Goal: Task Accomplishment & Management: Manage account settings

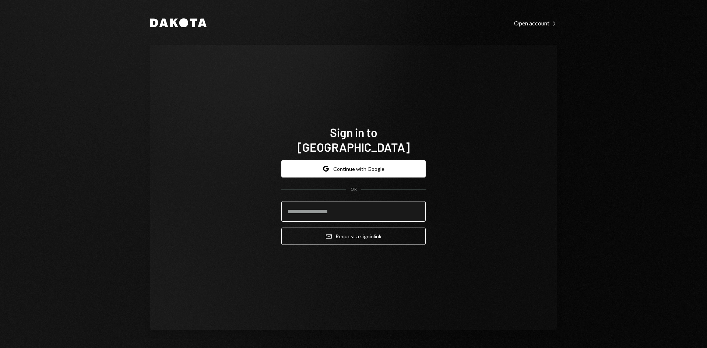
click at [319, 205] on input "email" at bounding box center [353, 211] width 144 height 21
click at [0, 347] on com-1password-button at bounding box center [0, 348] width 0 height 0
type input "**********"
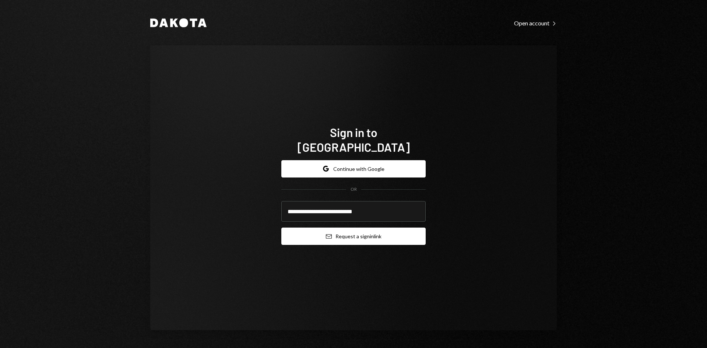
click at [352, 233] on button "Email Request a sign in link" at bounding box center [353, 235] width 144 height 17
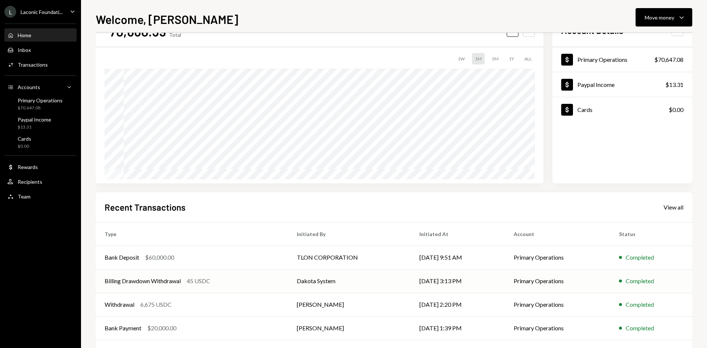
scroll to position [61, 0]
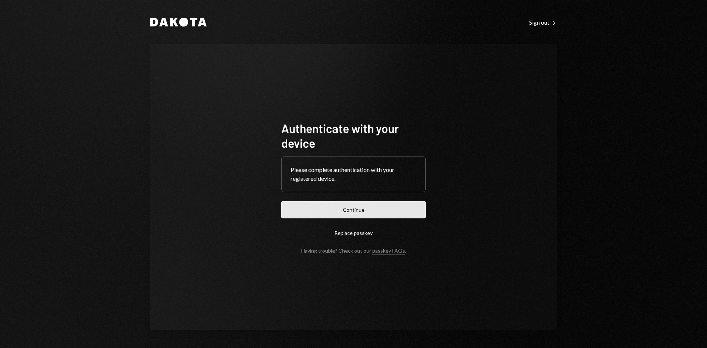
click at [374, 209] on button "Continue" at bounding box center [353, 209] width 144 height 17
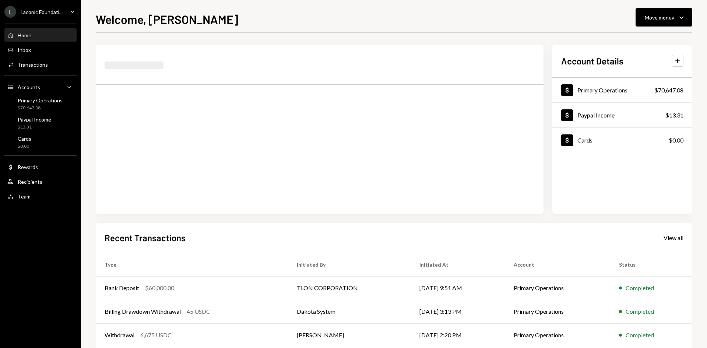
click at [69, 13] on icon "Caret Down" at bounding box center [72, 11] width 8 height 8
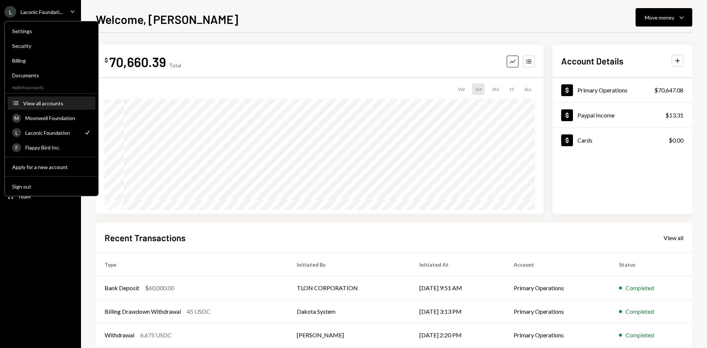
click at [50, 104] on div "View all accounts" at bounding box center [57, 103] width 68 height 6
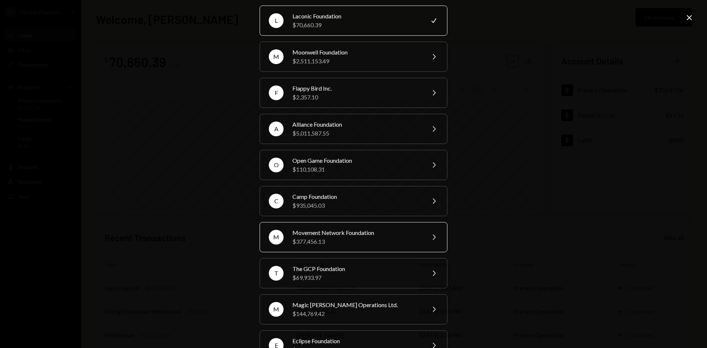
scroll to position [37, 0]
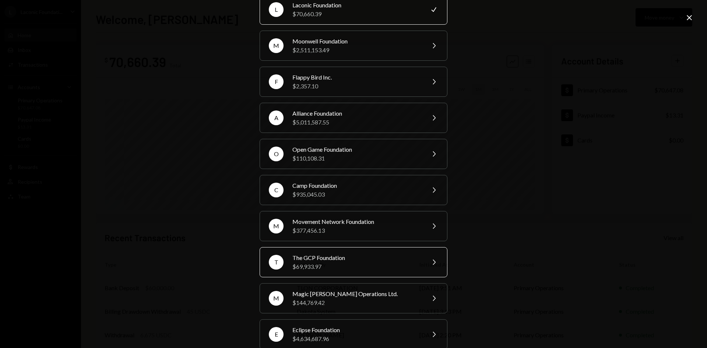
click at [359, 260] on div "The GCP Foundation" at bounding box center [356, 257] width 128 height 9
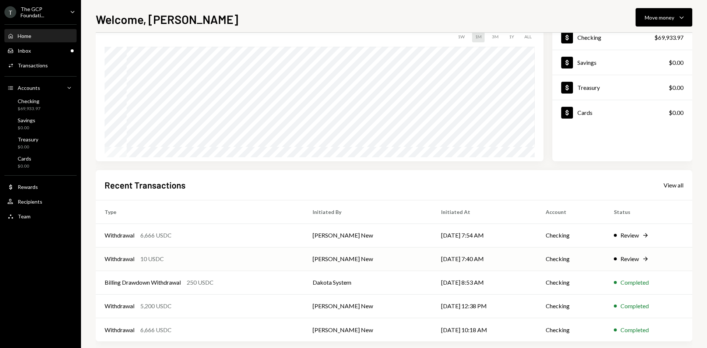
scroll to position [61, 0]
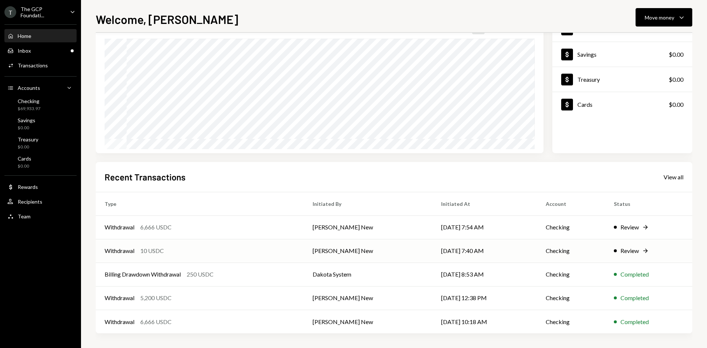
click at [198, 249] on div "Withdrawal 10 USDC" at bounding box center [200, 250] width 190 height 9
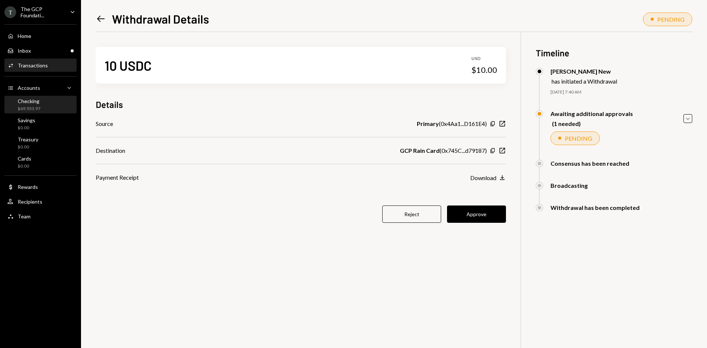
click at [36, 108] on div "$69,933.97" at bounding box center [29, 109] width 23 height 6
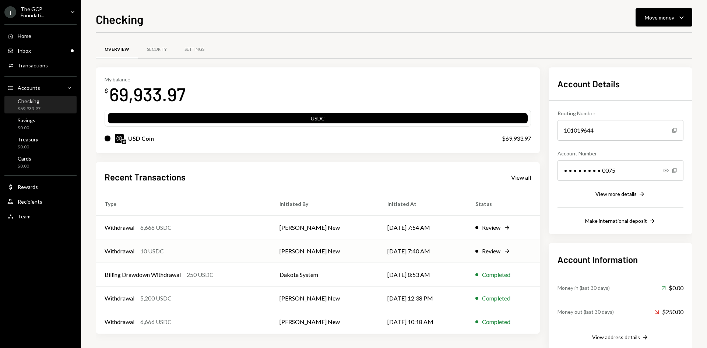
click at [216, 248] on div "Withdrawal 10 USDC" at bounding box center [183, 251] width 157 height 9
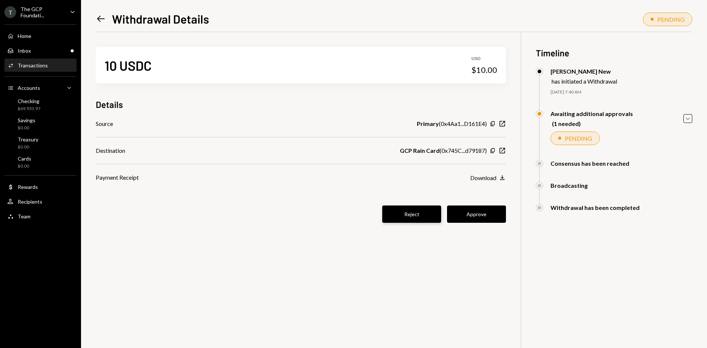
click at [409, 217] on button "Reject" at bounding box center [411, 213] width 59 height 17
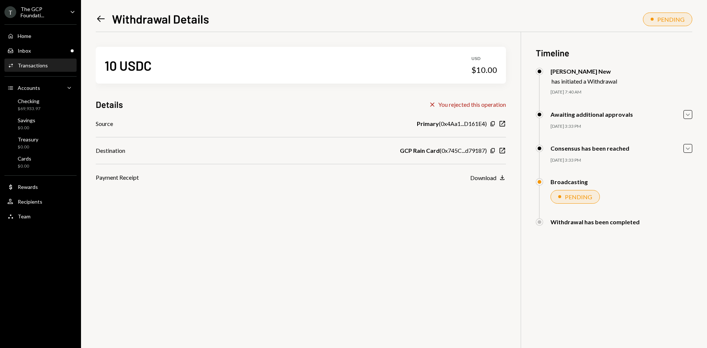
click at [99, 16] on icon "Left Arrow" at bounding box center [101, 19] width 10 height 10
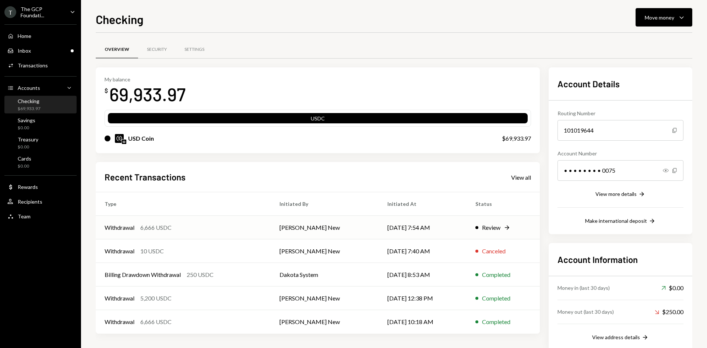
click at [209, 226] on div "Withdrawal 6,666 USDC" at bounding box center [183, 227] width 157 height 9
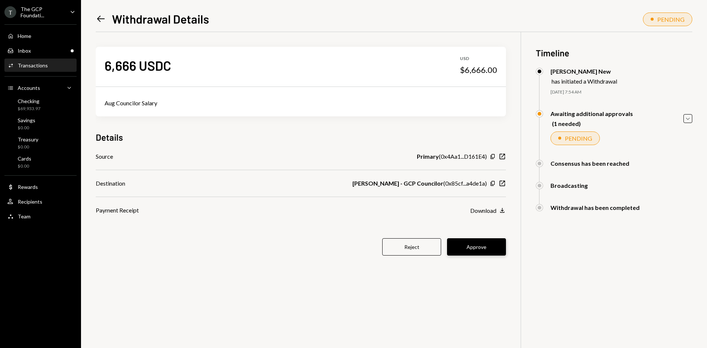
click at [477, 244] on button "Approve" at bounding box center [476, 246] width 59 height 17
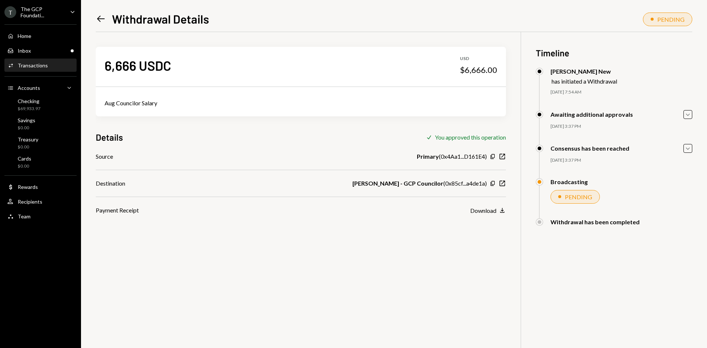
click at [104, 17] on icon "Left Arrow" at bounding box center [101, 19] width 10 height 10
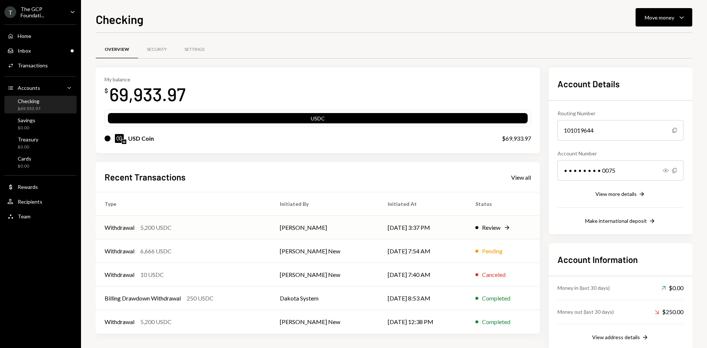
click at [188, 229] on div "Withdrawal 5,200 USDC" at bounding box center [184, 227] width 158 height 9
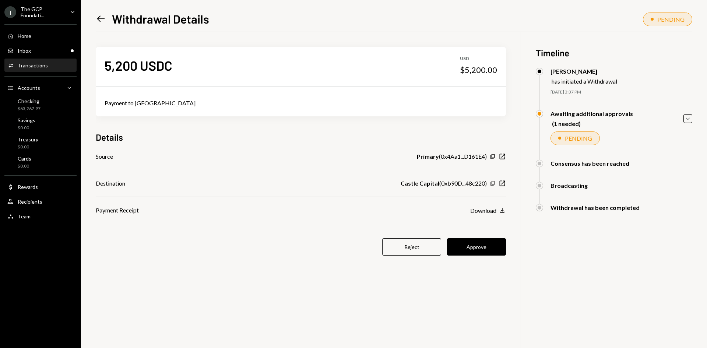
click at [494, 181] on icon "Copy" at bounding box center [492, 183] width 6 height 6
click at [483, 249] on button "Approve" at bounding box center [476, 246] width 59 height 17
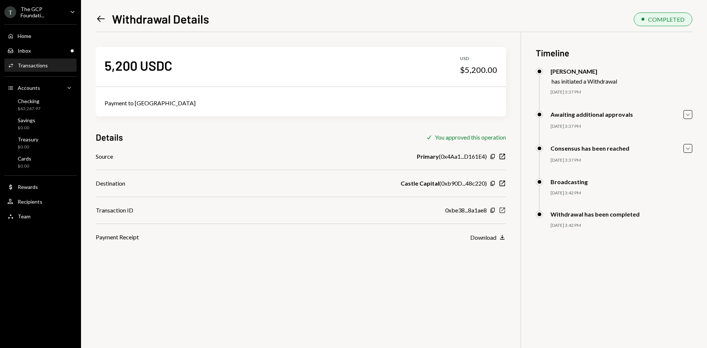
click at [504, 211] on icon "button" at bounding box center [502, 211] width 6 height 6
click at [27, 203] on div "Recipients" at bounding box center [30, 201] width 25 height 6
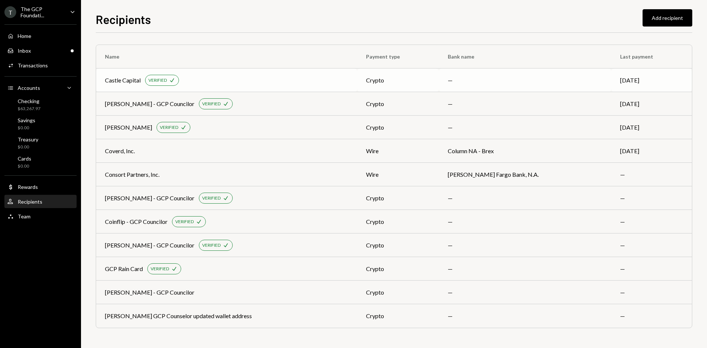
click at [129, 77] on div "Castle Capital" at bounding box center [123, 80] width 36 height 9
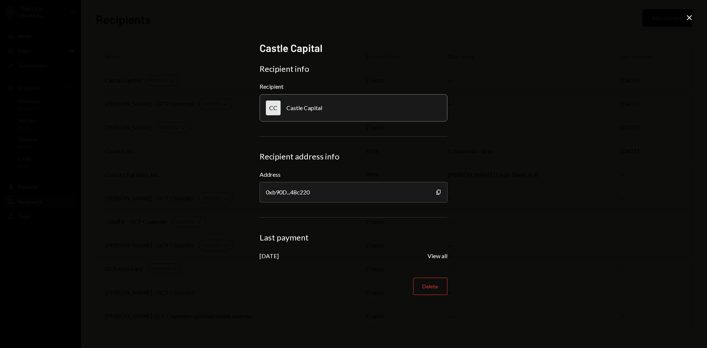
click at [689, 17] on icon "Close" at bounding box center [689, 17] width 9 height 9
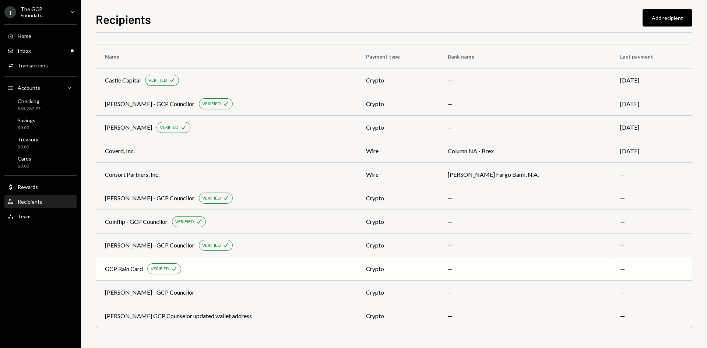
click at [134, 269] on div "GCP Rain Card" at bounding box center [124, 268] width 38 height 9
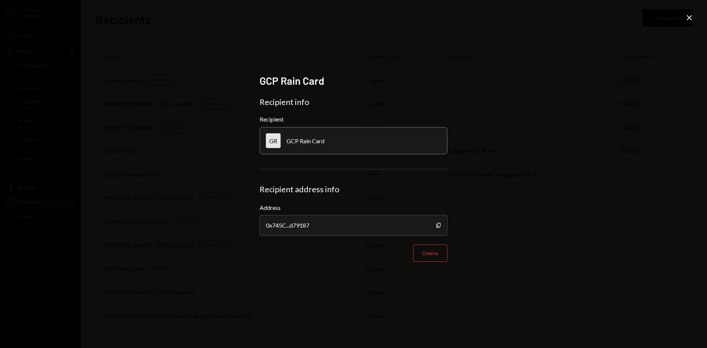
click at [690, 19] on icon at bounding box center [688, 17] width 5 height 5
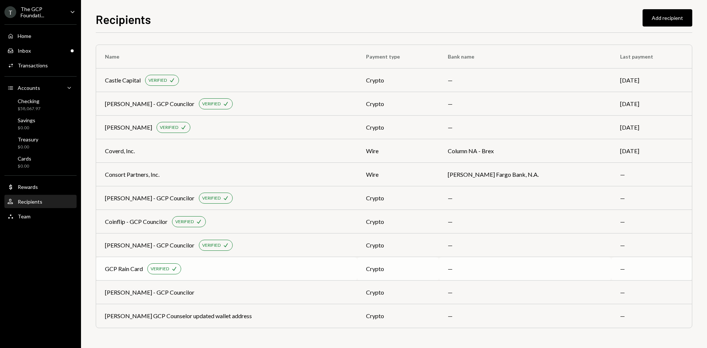
click at [121, 268] on div "GCP Rain Card" at bounding box center [124, 268] width 38 height 9
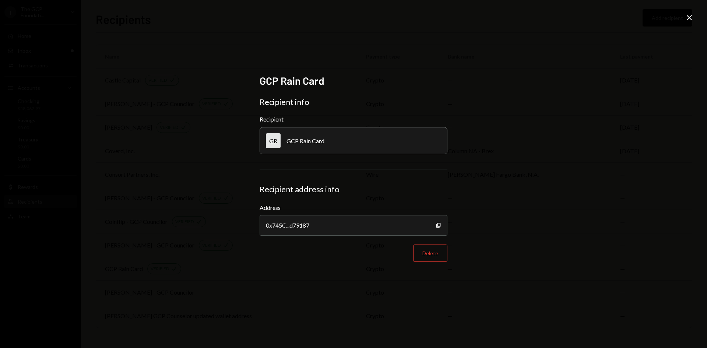
click at [337, 145] on div "GR GCP Rain Card" at bounding box center [353, 140] width 188 height 27
click at [319, 190] on div "Recipient address info" at bounding box center [353, 189] width 188 height 10
click at [277, 201] on form "Recipient info Recipient GR GCP Rain Card Recipient address info Address 0x745C…" at bounding box center [353, 179] width 188 height 165
click at [297, 184] on form "Recipient info Recipient GR GCP Rain Card Recipient address info Address 0x745C…" at bounding box center [353, 179] width 188 height 165
click at [335, 144] on div "GR GCP Rain Card" at bounding box center [353, 140] width 188 height 27
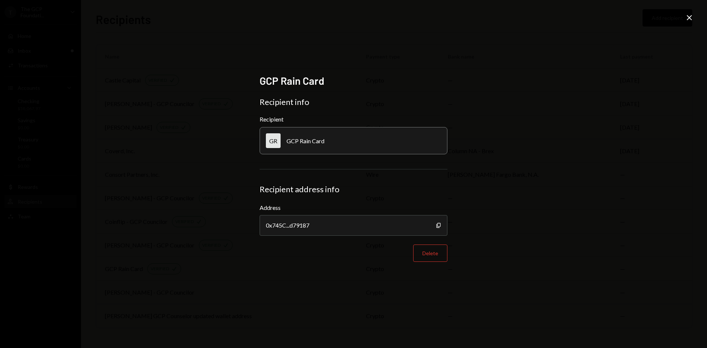
click at [336, 142] on div "GR GCP Rain Card" at bounding box center [353, 140] width 188 height 27
click at [335, 142] on div "GR GCP Rain Card" at bounding box center [353, 140] width 188 height 27
click at [684, 14] on div "GCP Rain Card Recipient info Recipient GR GCP Rain Card Recipient address info …" at bounding box center [353, 174] width 707 height 348
click at [686, 16] on icon "Close" at bounding box center [689, 17] width 9 height 9
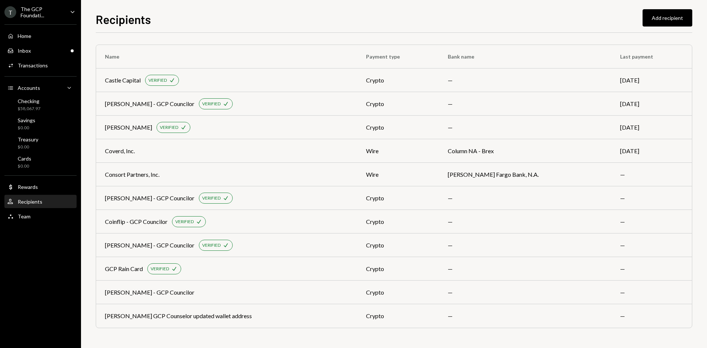
click at [660, 27] on div "Recipients Add recipient Name Payment type Bank name Last payment Castle Capita…" at bounding box center [394, 178] width 596 height 337
click at [664, 19] on button "Add recipient" at bounding box center [667, 17] width 50 height 17
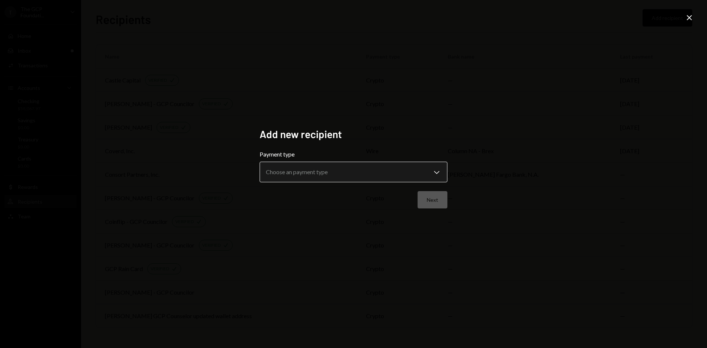
click at [315, 173] on body "**********" at bounding box center [353, 174] width 707 height 348
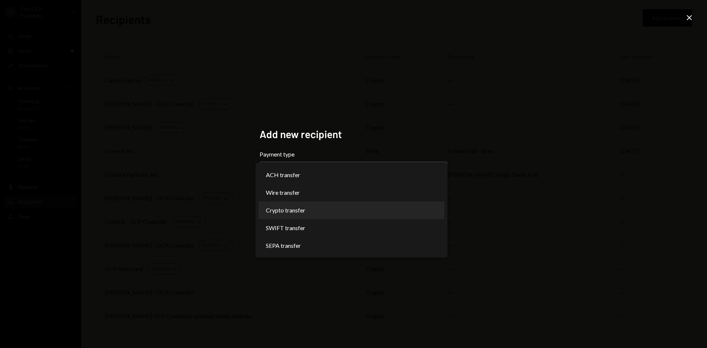
select select "******"
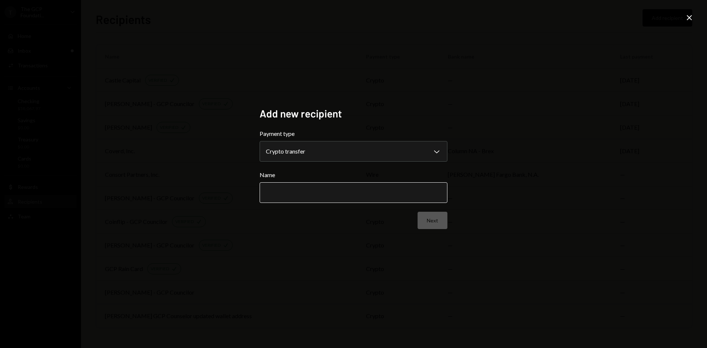
click at [324, 196] on input "Name" at bounding box center [353, 192] width 188 height 21
type input "**********"
click at [438, 223] on button "Next" at bounding box center [432, 220] width 30 height 17
click at [313, 153] on body "T The GCP Foundati... Caret Down Home Home Inbox Inbox Activities Transactions …" at bounding box center [353, 174] width 707 height 348
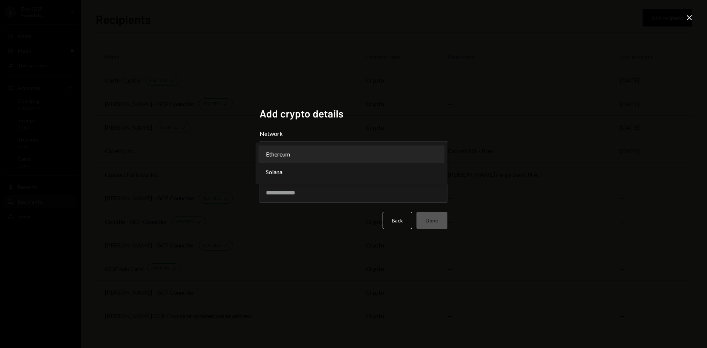
select select "**********"
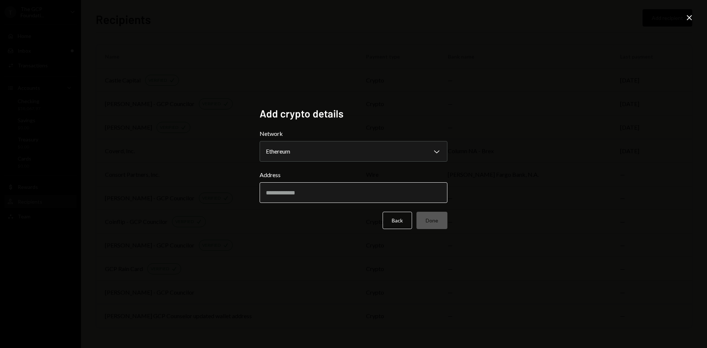
click at [312, 195] on input "Address" at bounding box center [353, 192] width 188 height 21
click at [324, 190] on input "Address" at bounding box center [353, 192] width 188 height 21
paste input "**********"
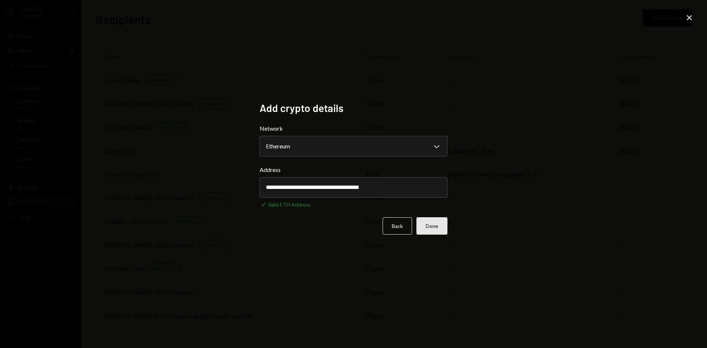
type input "**********"
click at [432, 226] on button "Done" at bounding box center [431, 225] width 31 height 17
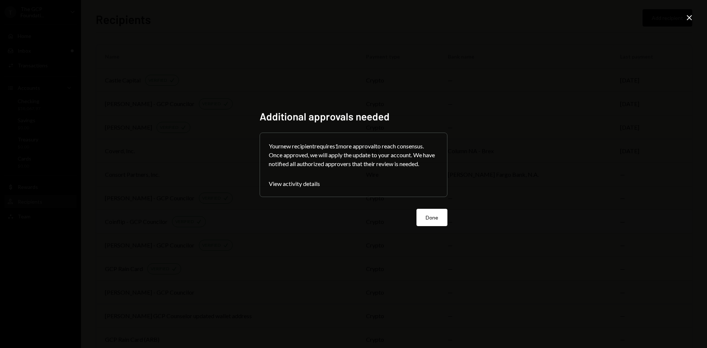
click at [428, 220] on button "Done" at bounding box center [431, 217] width 31 height 17
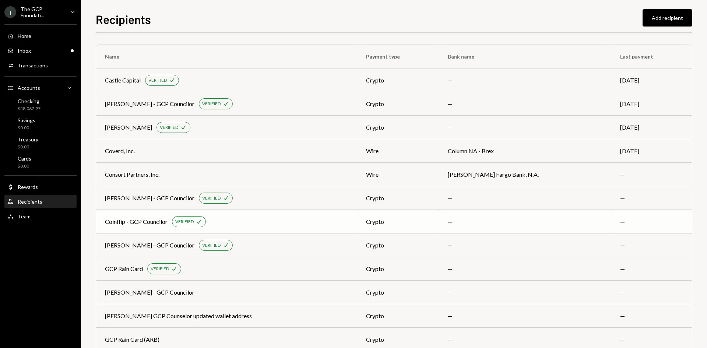
scroll to position [18, 0]
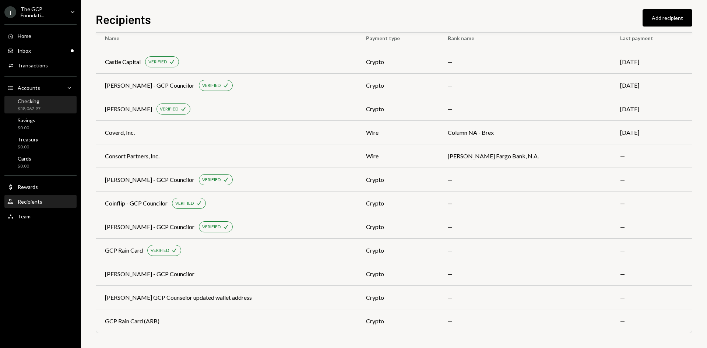
click at [41, 106] on div "Checking $58,067.97" at bounding box center [40, 105] width 66 height 14
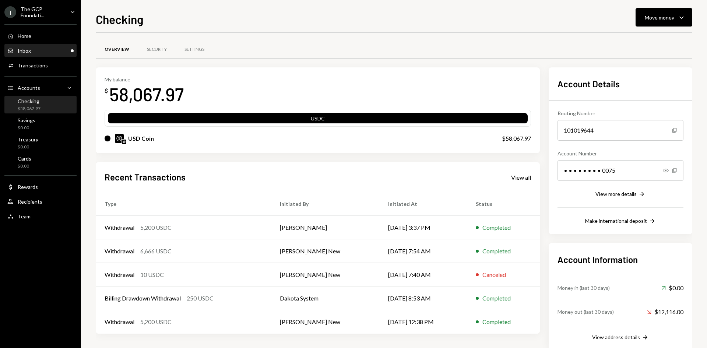
click at [54, 54] on div "Inbox Inbox" at bounding box center [40, 50] width 66 height 7
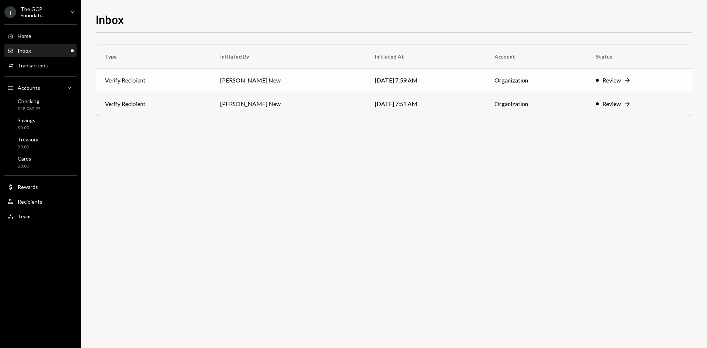
click at [253, 81] on td "[PERSON_NAME] New" at bounding box center [288, 80] width 155 height 24
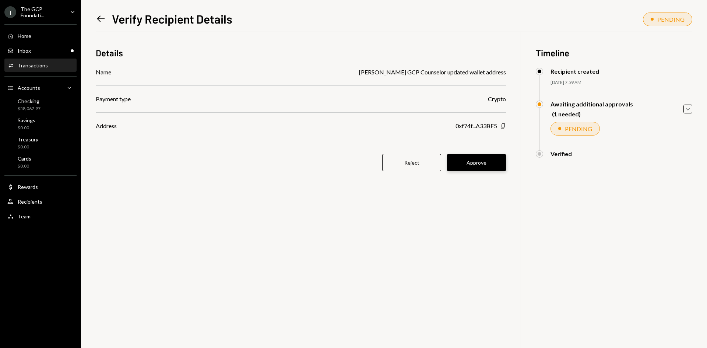
click at [480, 164] on button "Approve" at bounding box center [476, 162] width 59 height 17
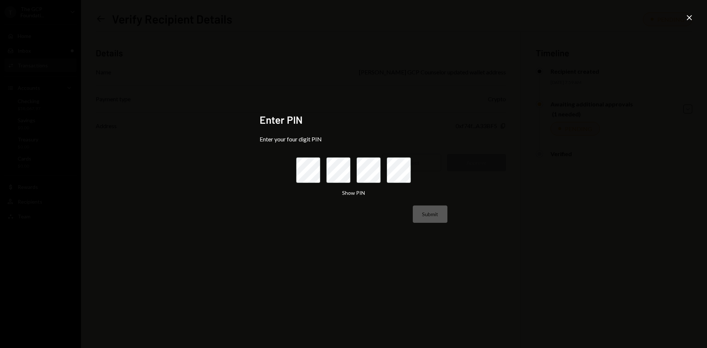
click at [689, 16] on icon "Close" at bounding box center [689, 17] width 9 height 9
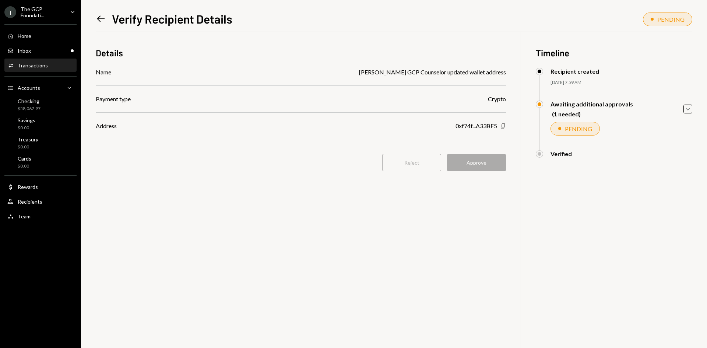
click at [504, 125] on icon "button" at bounding box center [503, 126] width 4 height 5
click at [473, 162] on div "Reject Approve" at bounding box center [301, 162] width 410 height 17
click at [40, 52] on div "Inbox Inbox" at bounding box center [40, 50] width 66 height 7
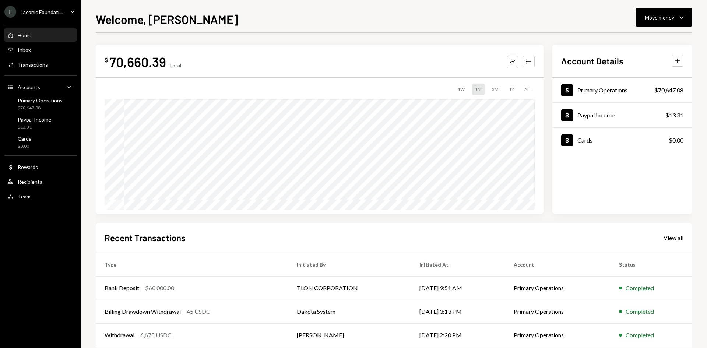
scroll to position [61, 0]
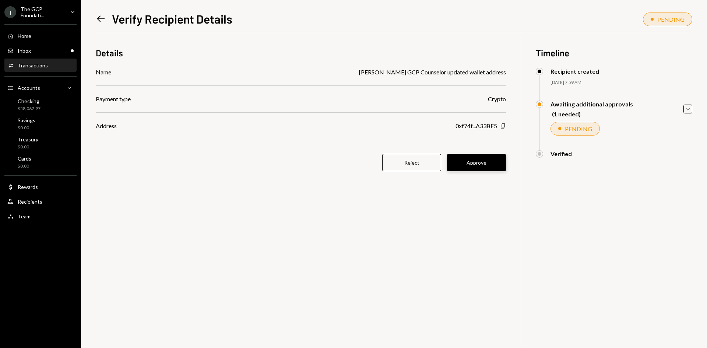
click at [476, 162] on button "Approve" at bounding box center [476, 162] width 59 height 17
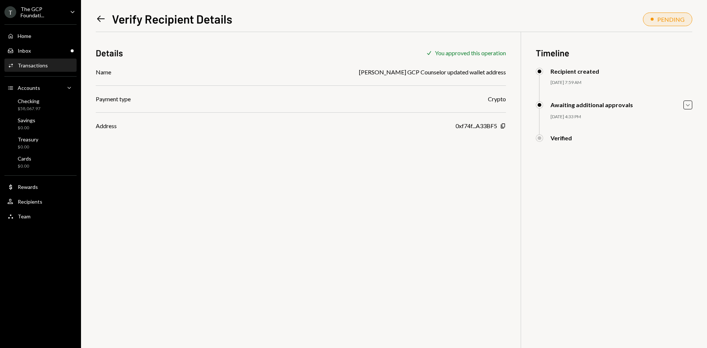
click at [101, 20] on icon "Left Arrow" at bounding box center [101, 19] width 10 height 10
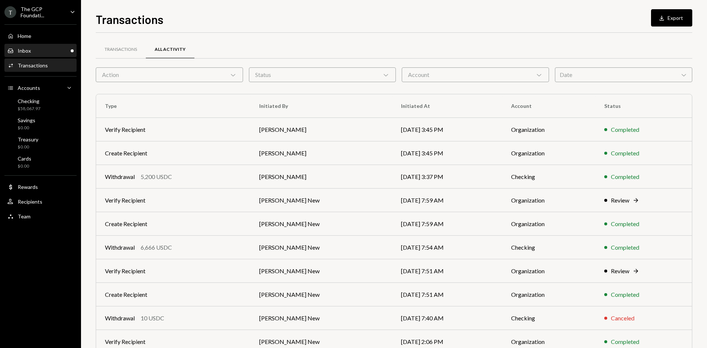
click at [37, 49] on div "Inbox Inbox" at bounding box center [40, 50] width 66 height 7
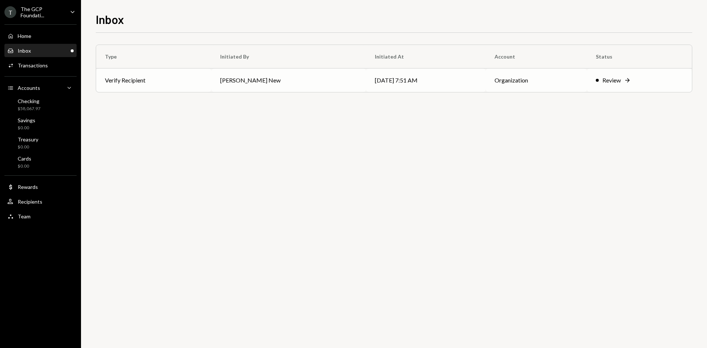
click at [295, 80] on td "[PERSON_NAME] New" at bounding box center [288, 80] width 155 height 24
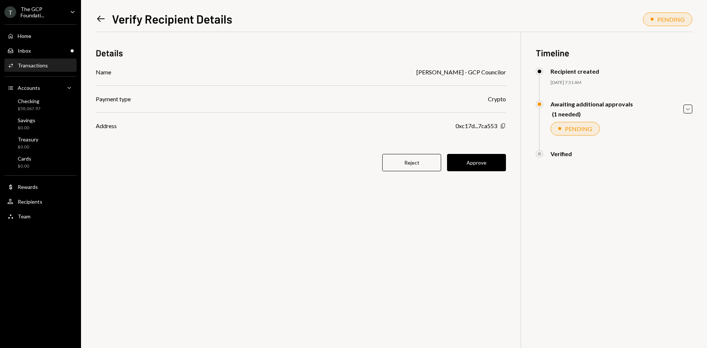
click at [502, 125] on icon "button" at bounding box center [503, 126] width 4 height 5
click at [482, 164] on button "Approve" at bounding box center [476, 162] width 59 height 17
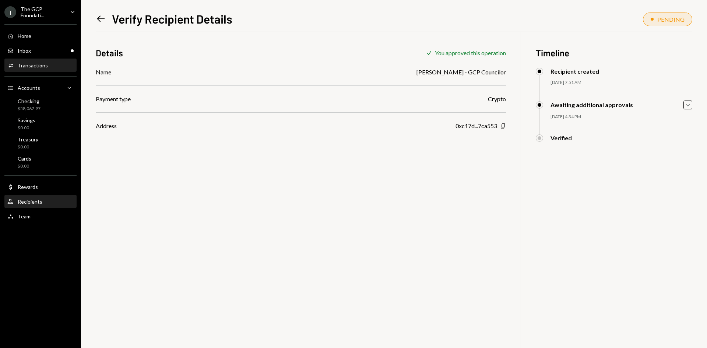
click at [31, 200] on div "Recipients" at bounding box center [30, 201] width 25 height 6
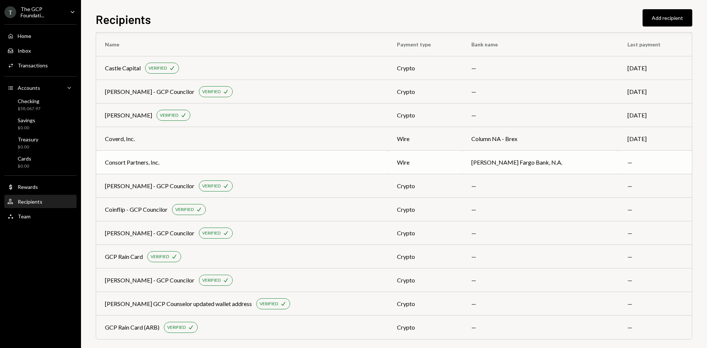
scroll to position [18, 0]
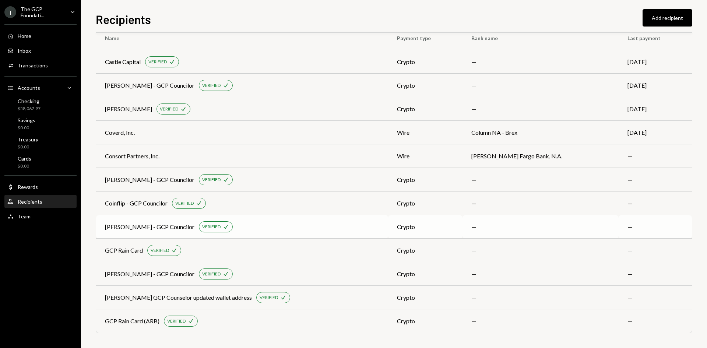
click at [168, 228] on div "[PERSON_NAME] - GCP Councilor" at bounding box center [149, 226] width 89 height 9
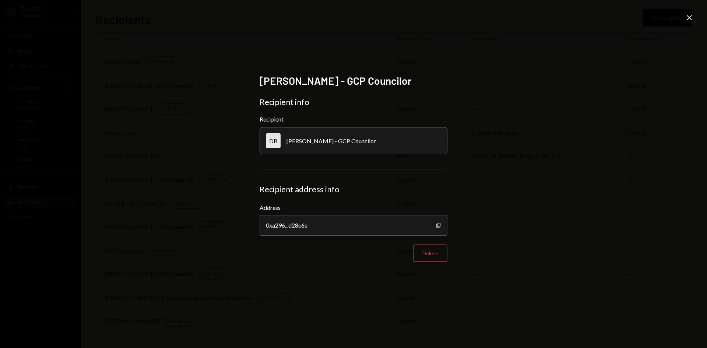
click at [438, 224] on icon "Copy" at bounding box center [438, 225] width 6 height 6
click at [422, 252] on button "Delete" at bounding box center [430, 252] width 34 height 17
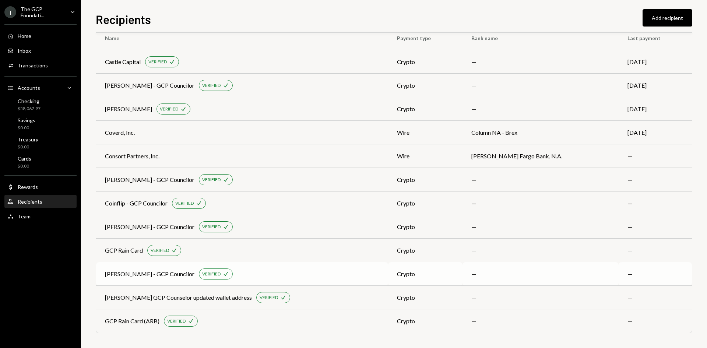
scroll to position [0, 0]
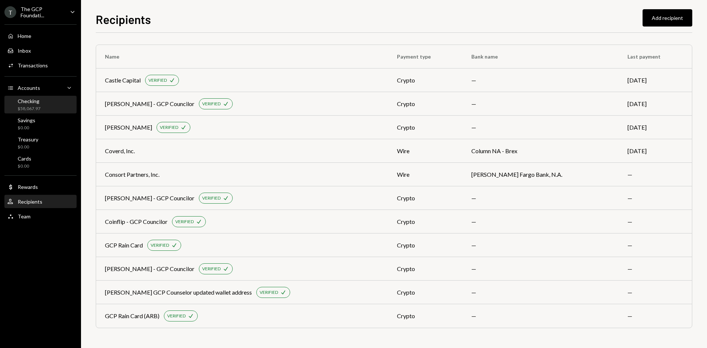
click at [33, 106] on div "$58,067.97" at bounding box center [29, 109] width 23 height 6
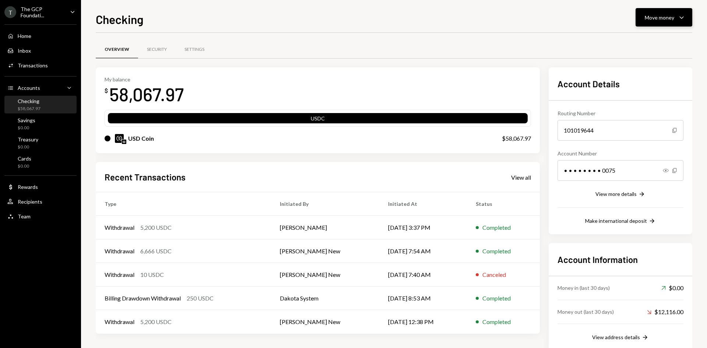
click at [663, 17] on div "Move money" at bounding box center [658, 18] width 29 height 8
click at [640, 39] on div "Send" at bounding box center [658, 40] width 54 height 8
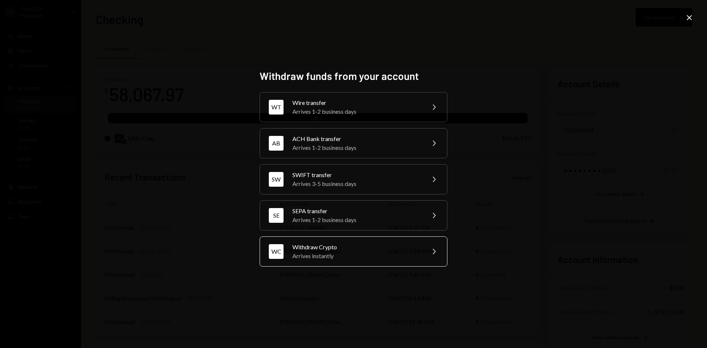
click at [350, 256] on div "Arrives instantly" at bounding box center [356, 255] width 128 height 9
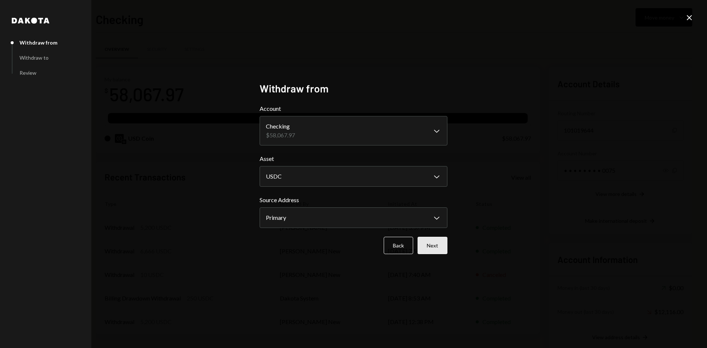
click at [435, 245] on button "Next" at bounding box center [432, 245] width 30 height 17
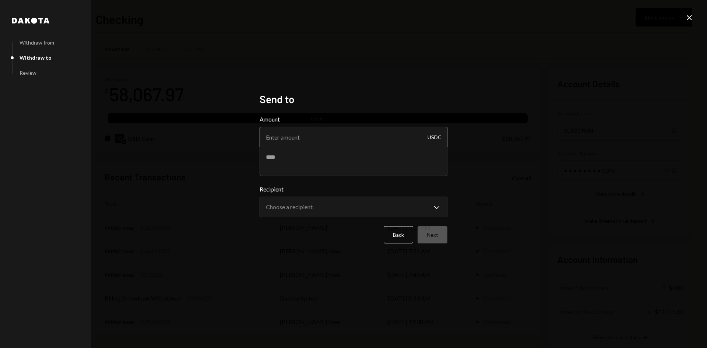
click at [297, 134] on input "Amount" at bounding box center [353, 137] width 188 height 21
type input "10"
click at [294, 160] on textarea at bounding box center [353, 160] width 188 height 29
type textarea "**********"
click at [309, 205] on body "T The GCP Foundati... Caret Down Home Home Inbox Inbox Activities Transactions …" at bounding box center [353, 174] width 707 height 348
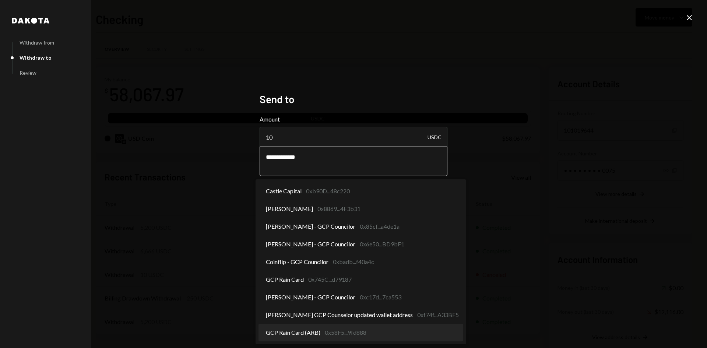
select select "**********"
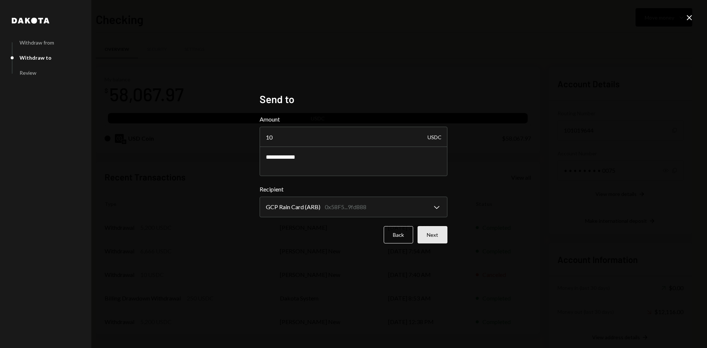
click at [434, 235] on button "Next" at bounding box center [432, 234] width 30 height 17
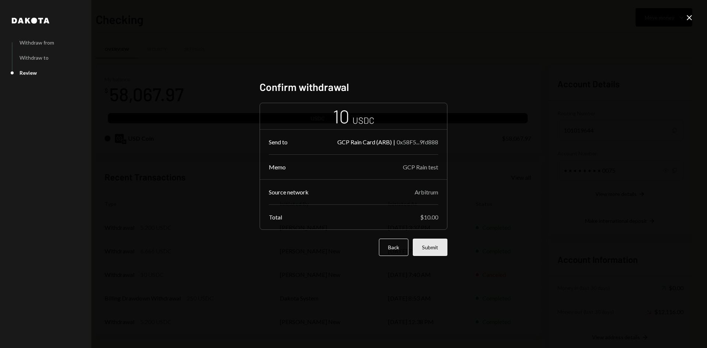
click at [433, 244] on button "Submit" at bounding box center [430, 246] width 35 height 17
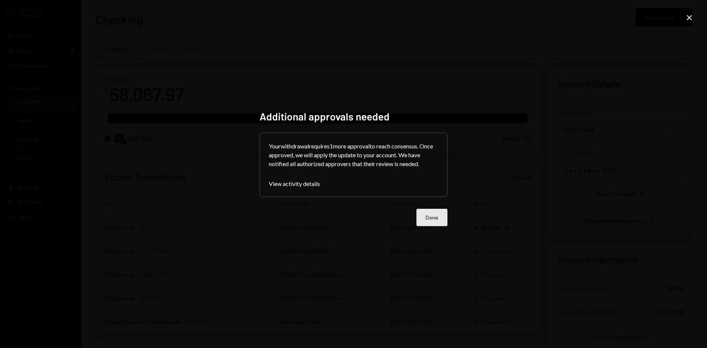
click at [443, 215] on button "Done" at bounding box center [431, 217] width 31 height 17
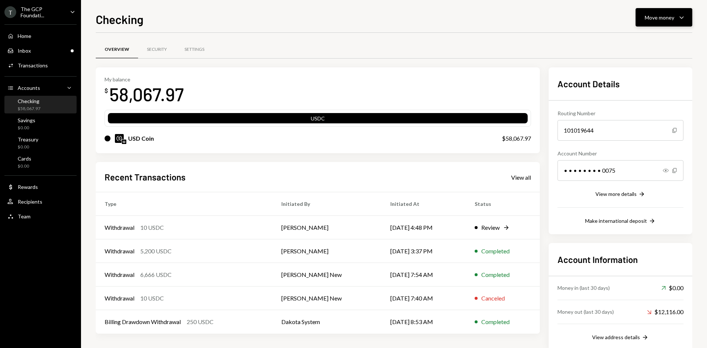
click at [659, 20] on div "Move money" at bounding box center [658, 18] width 29 height 8
click at [641, 39] on div "Send" at bounding box center [658, 40] width 54 height 8
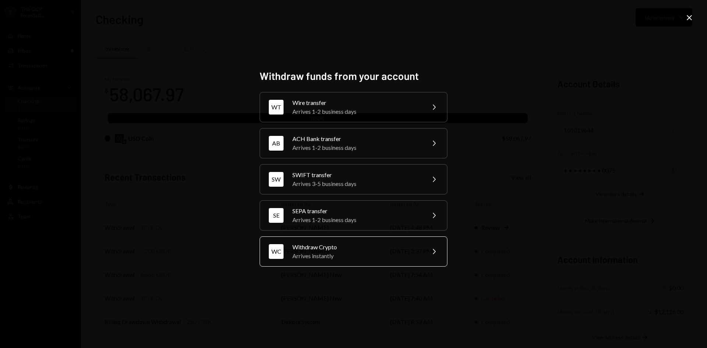
click at [346, 254] on div "Arrives instantly" at bounding box center [356, 255] width 128 height 9
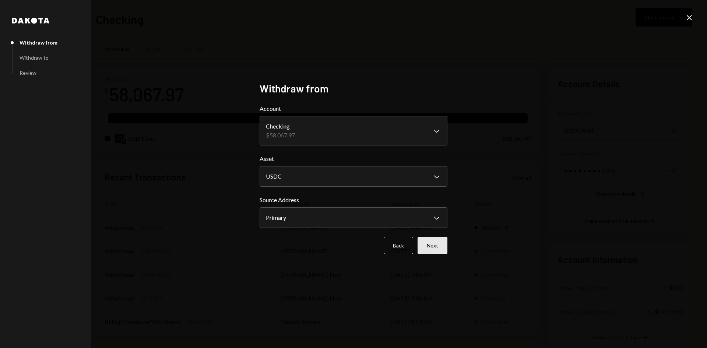
click at [435, 246] on button "Next" at bounding box center [432, 245] width 30 height 17
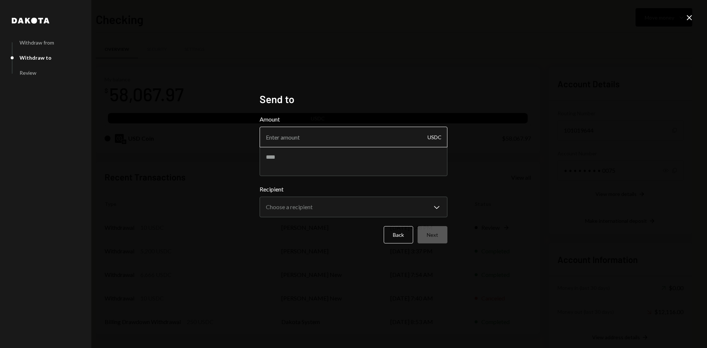
click at [357, 138] on input "Amount" at bounding box center [353, 137] width 188 height 21
type input "10"
click at [304, 163] on textarea at bounding box center [353, 160] width 188 height 29
click at [299, 155] on textarea "*****" at bounding box center [353, 160] width 188 height 29
type textarea "**********"
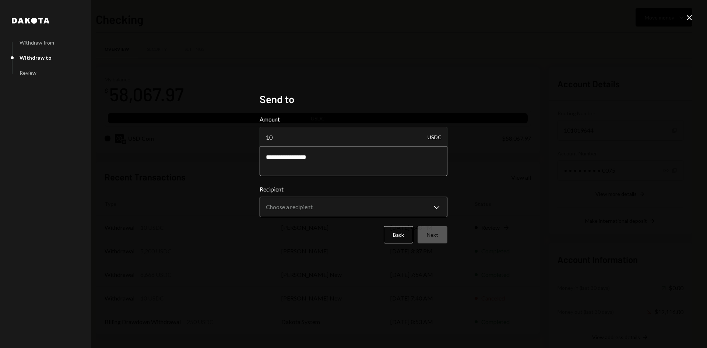
click at [361, 201] on body "T The GCP Foundati... Caret Down Home Home Inbox Inbox Activities Transactions …" at bounding box center [353, 174] width 707 height 348
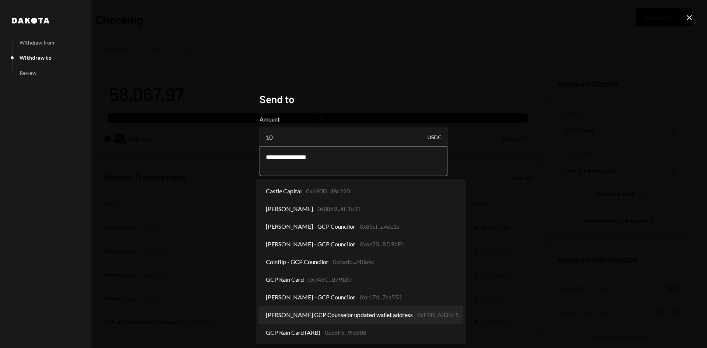
select select "**********"
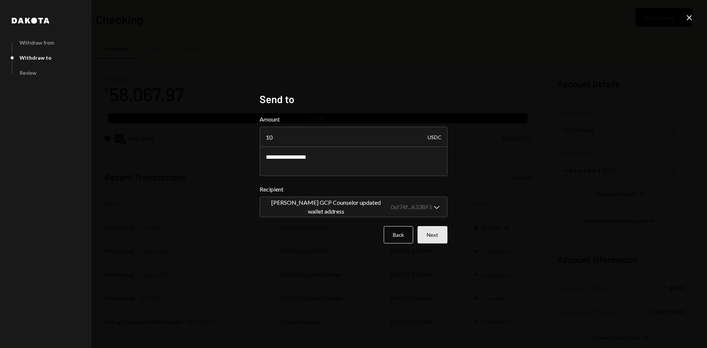
click at [432, 235] on button "Next" at bounding box center [432, 234] width 30 height 17
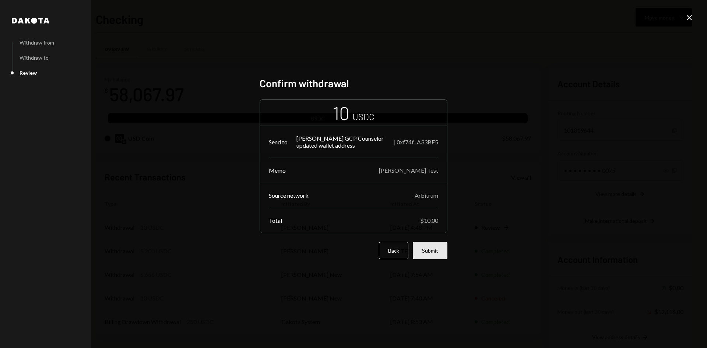
click at [433, 251] on button "Submit" at bounding box center [430, 250] width 35 height 17
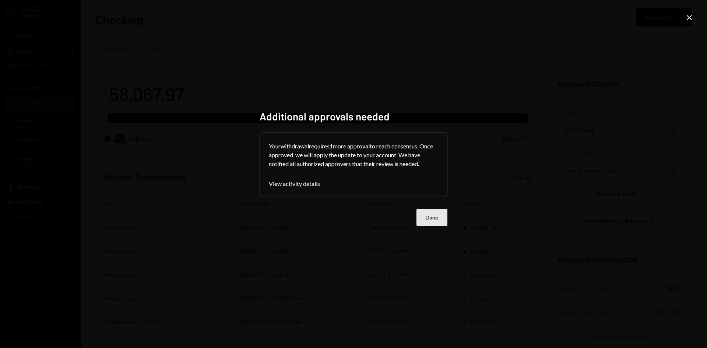
click at [425, 216] on button "Done" at bounding box center [431, 217] width 31 height 17
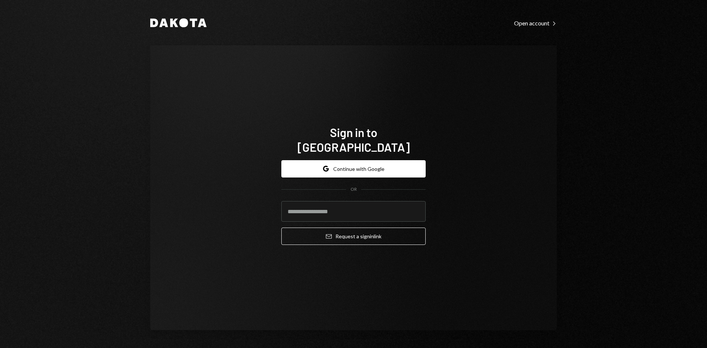
click at [0, 347] on com-1password-button at bounding box center [0, 348] width 0 height 0
type input "**********"
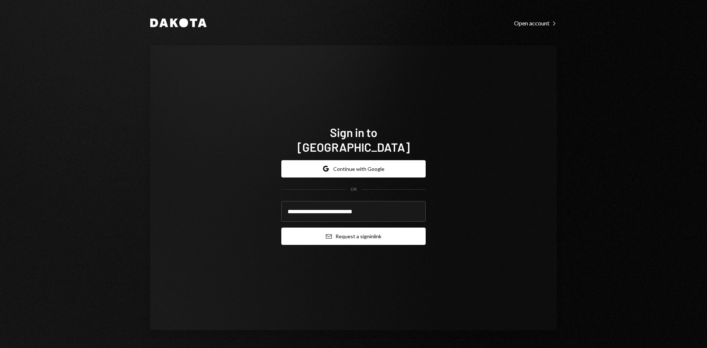
click at [355, 231] on button "Email Request a sign in link" at bounding box center [353, 235] width 144 height 17
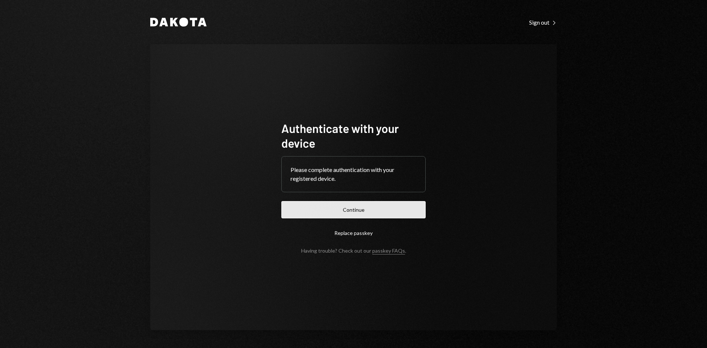
click at [381, 212] on button "Continue" at bounding box center [353, 209] width 144 height 17
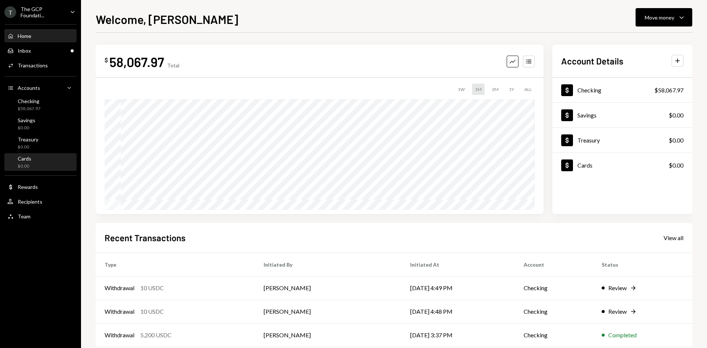
click at [46, 164] on div "Cards $0.00" at bounding box center [40, 162] width 66 height 14
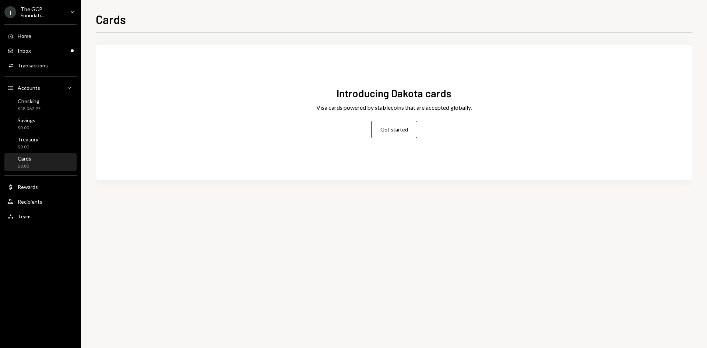
click at [71, 10] on icon "Caret Down" at bounding box center [72, 12] width 8 height 8
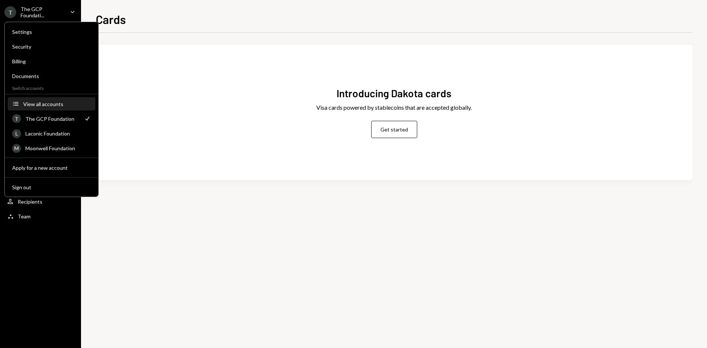
click at [53, 104] on div "View all accounts" at bounding box center [57, 104] width 68 height 6
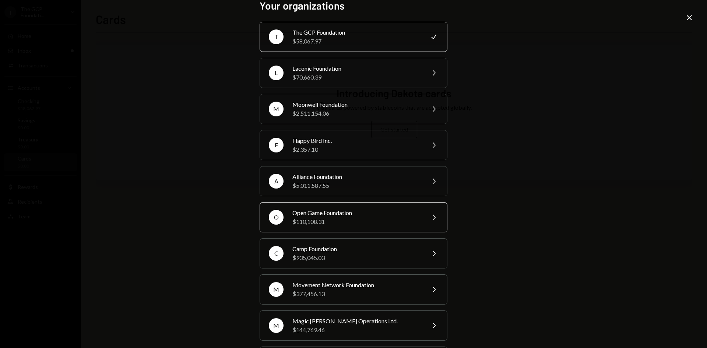
scroll to position [37, 0]
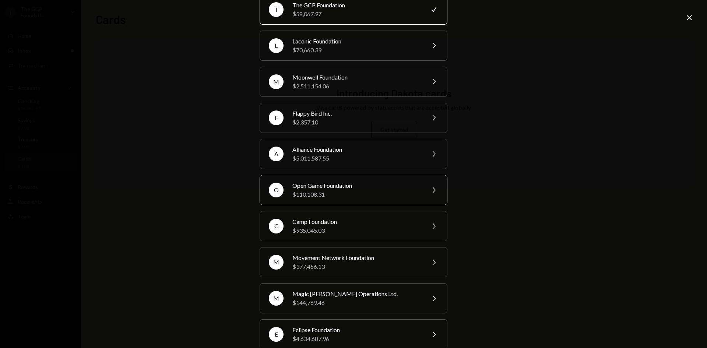
click at [357, 186] on div "Open Game Foundation" at bounding box center [356, 185] width 128 height 9
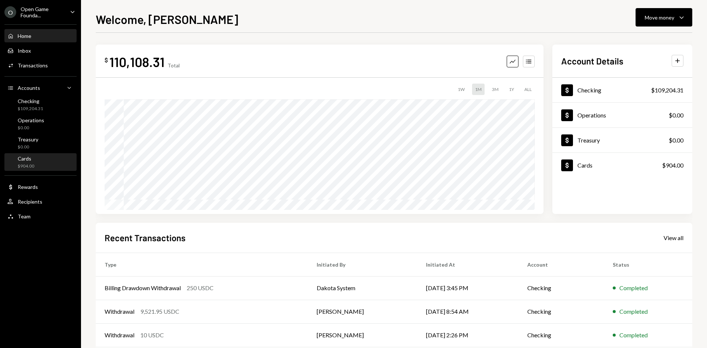
click at [35, 162] on div "Cards $904.00" at bounding box center [40, 162] width 66 height 14
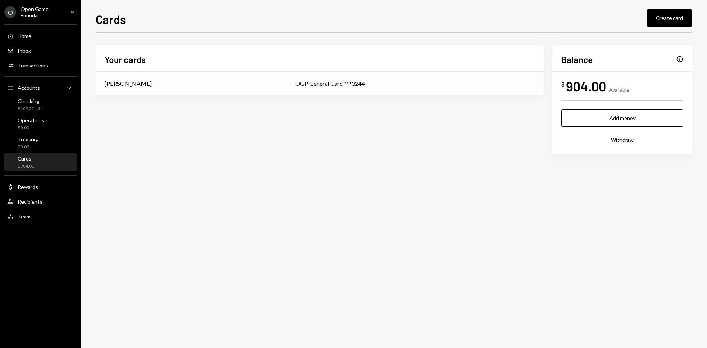
click at [314, 85] on div "OGP General Card ***3244" at bounding box center [414, 83] width 239 height 9
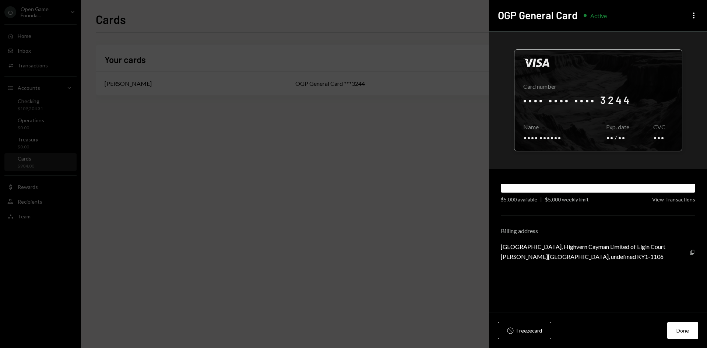
click at [571, 101] on div at bounding box center [597, 100] width 167 height 101
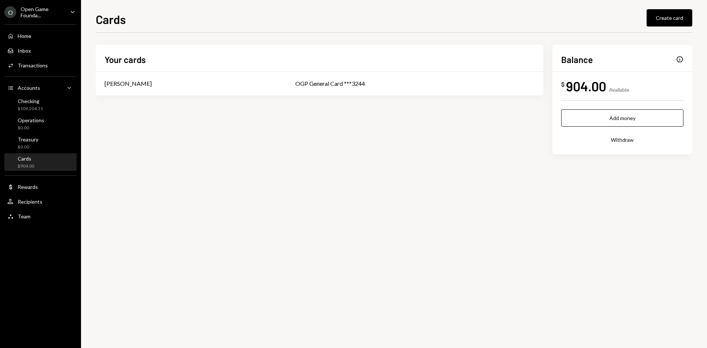
drag, startPoint x: 377, startPoint y: 229, endPoint x: 326, endPoint y: 224, distance: 51.7
click at [34, 107] on div "$109,204.31" at bounding box center [30, 109] width 25 height 6
